Goal: Find specific page/section: Find specific page/section

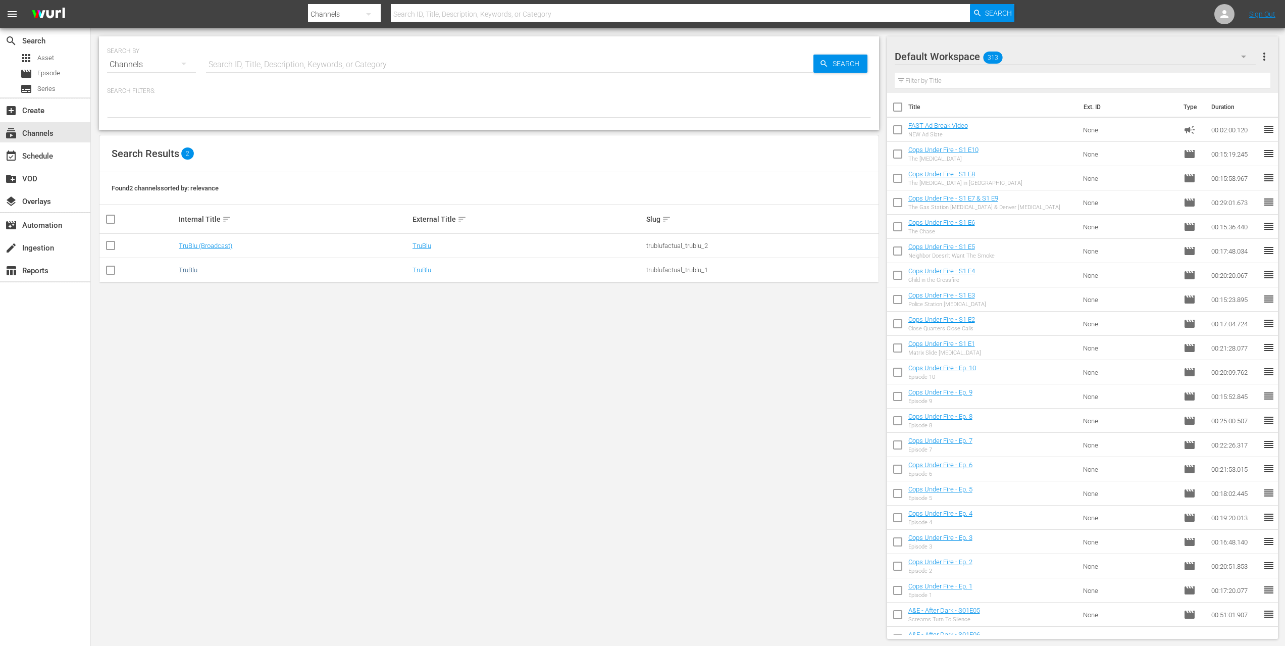
click at [179, 267] on link "TruBlu" at bounding box center [188, 270] width 19 height 8
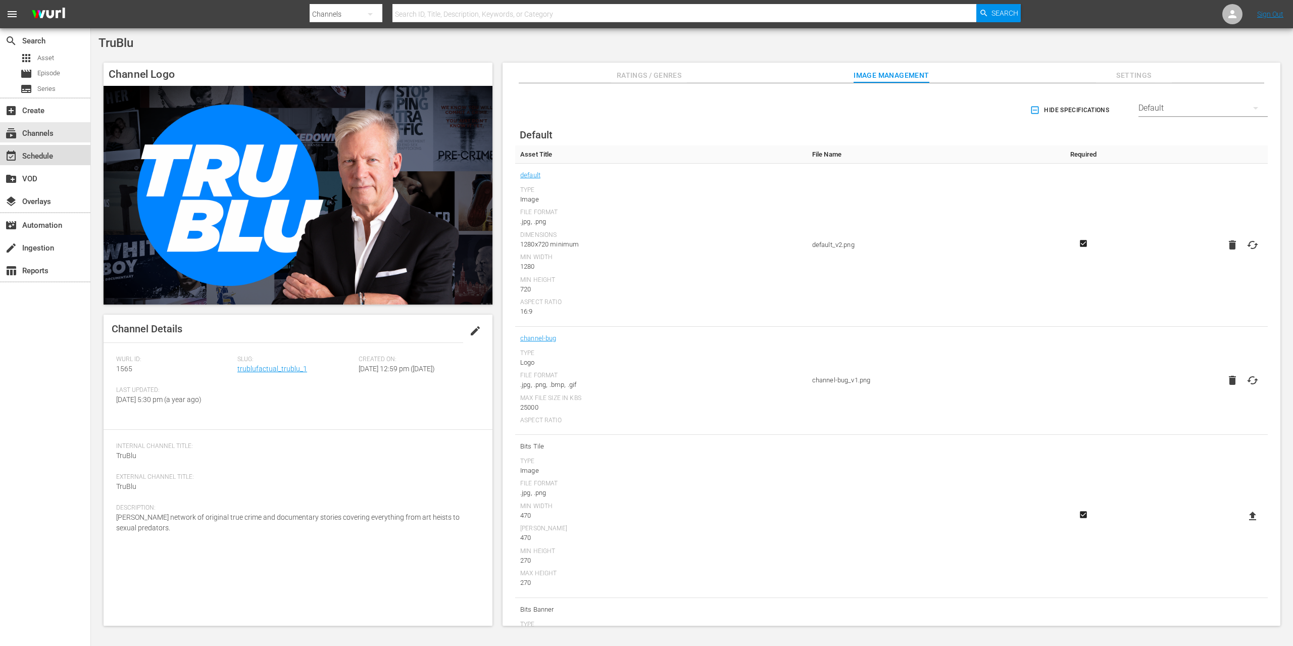
click at [53, 153] on div "event_available Schedule" at bounding box center [28, 154] width 57 height 9
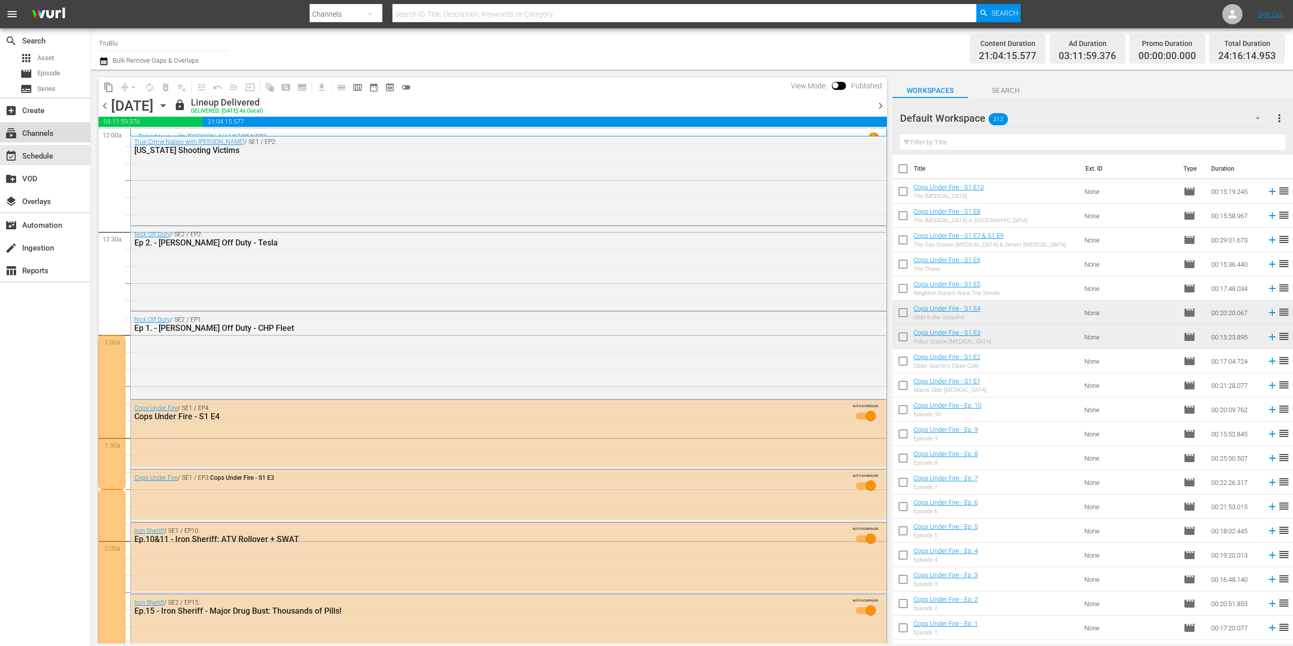
click at [59, 129] on div "subscriptions Channels" at bounding box center [45, 132] width 90 height 20
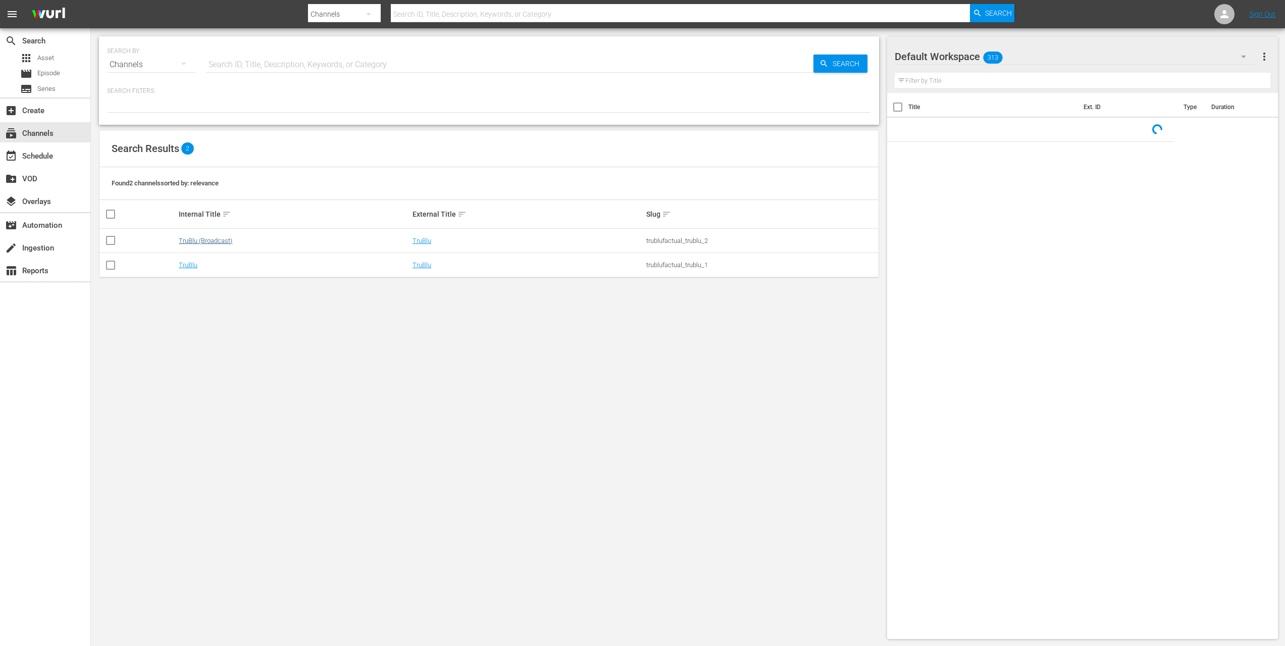
click at [179, 239] on link "TruBlu (Broadcast)" at bounding box center [206, 241] width 54 height 8
